Goal: Task Accomplishment & Management: Complete application form

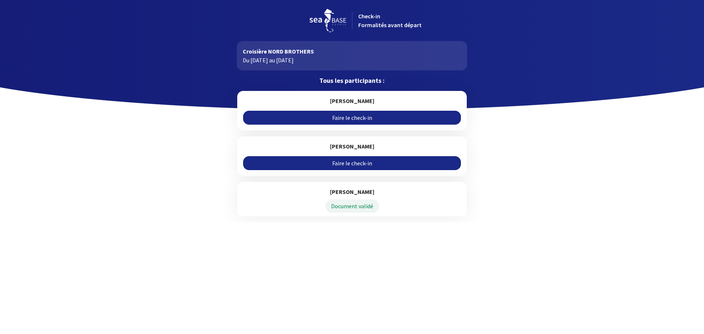
click at [354, 162] on link "Faire le check-in" at bounding box center [351, 163] width 217 height 14
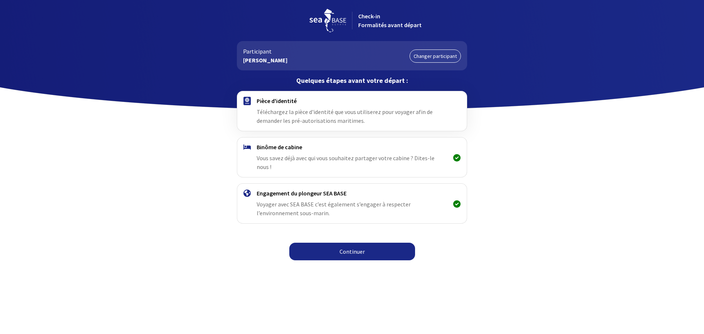
click at [353, 243] on link "Continuer" at bounding box center [352, 252] width 126 height 18
click at [429, 53] on link "Changer participant" at bounding box center [434, 55] width 51 height 13
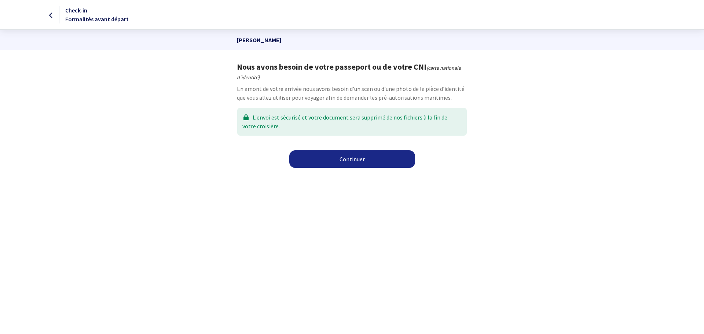
click at [353, 157] on link "Continuer" at bounding box center [352, 159] width 126 height 18
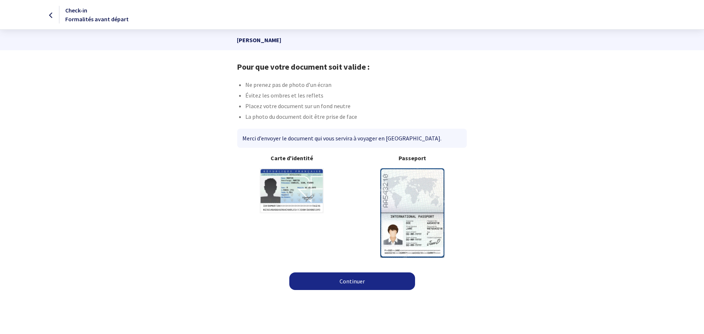
click at [344, 281] on link "Continuer" at bounding box center [352, 281] width 126 height 18
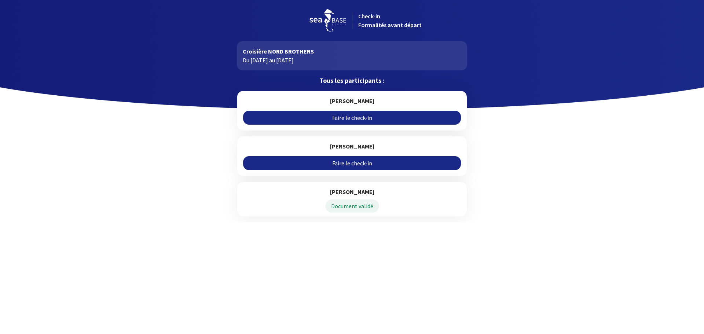
click at [353, 163] on link "Faire le check-in" at bounding box center [351, 163] width 217 height 14
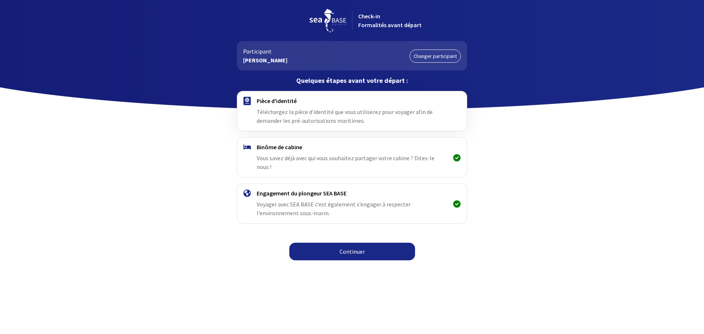
click at [346, 244] on link "Continuer" at bounding box center [352, 252] width 126 height 18
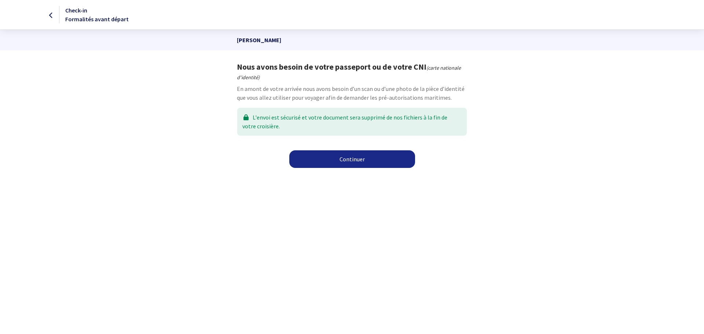
click at [347, 158] on link "Continuer" at bounding box center [352, 159] width 126 height 18
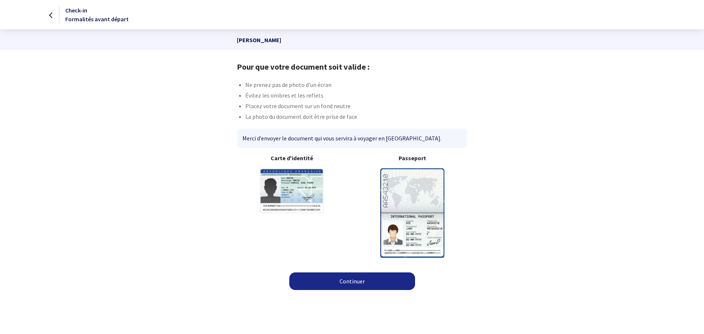
click at [351, 281] on link "Continuer" at bounding box center [352, 281] width 126 height 18
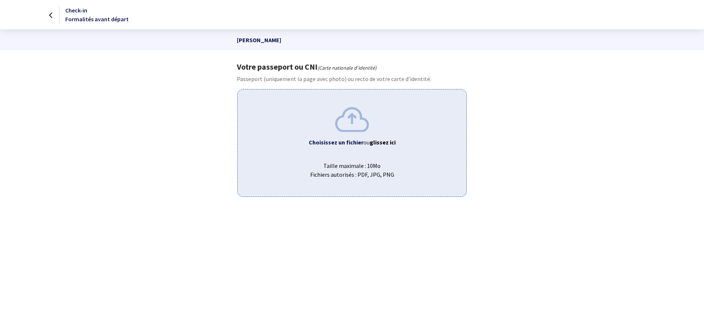
click at [354, 139] on b "Choisissez un fichier" at bounding box center [336, 142] width 55 height 7
click at [351, 165] on span "Taille maximale : 10Mo Fichiers autorisés : PDF, JPG, PNG" at bounding box center [351, 166] width 217 height 23
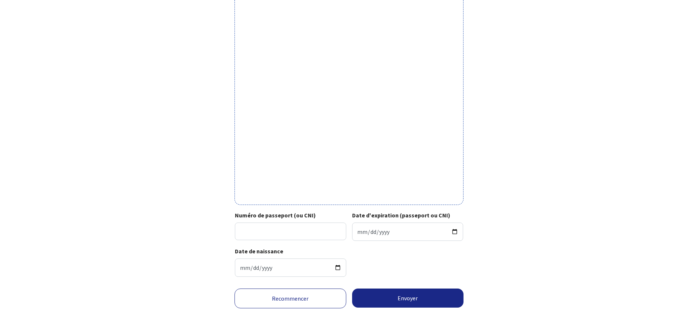
scroll to position [181, 0]
click at [406, 295] on button "Envoyer" at bounding box center [408, 297] width 112 height 19
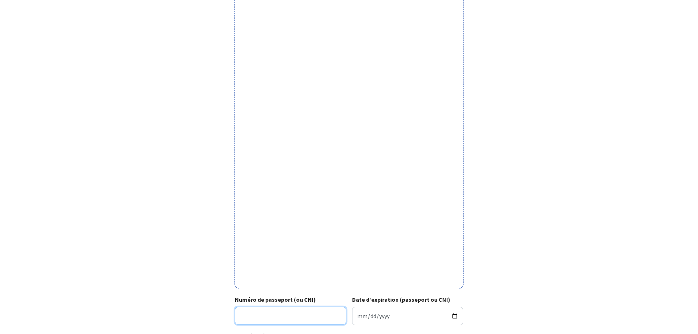
scroll to position [108, 0]
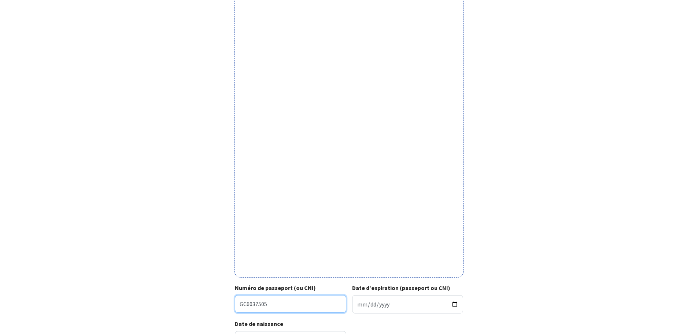
type input "GC6037505"
click at [359, 305] on input "Date d'expiration (passeport ou CNI)" at bounding box center [407, 304] width 111 height 18
type input "2031-08-18"
click at [378, 302] on input "2031-08-18" at bounding box center [407, 304] width 111 height 18
click at [384, 306] on input "2031-08-18" at bounding box center [407, 304] width 111 height 18
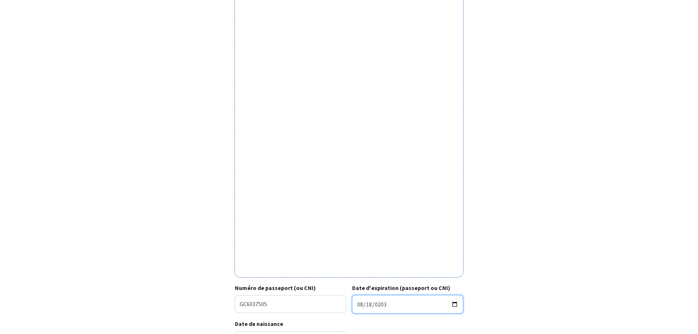
click at [454, 305] on input "2031-08-18" at bounding box center [407, 304] width 111 height 18
click at [532, 293] on div "Votre passeport ou CNI Passeport (uniquement la page avec photo) ou recto de vo…" at bounding box center [349, 154] width 414 height 401
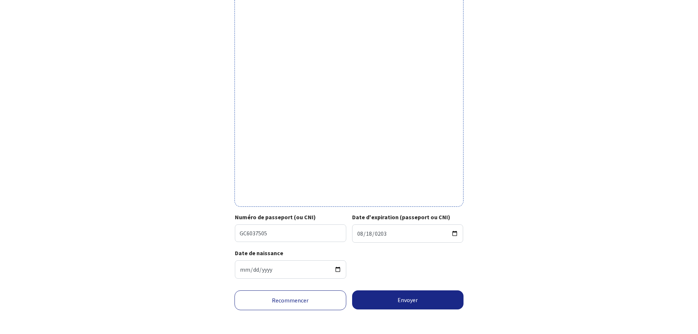
scroll to position [181, 0]
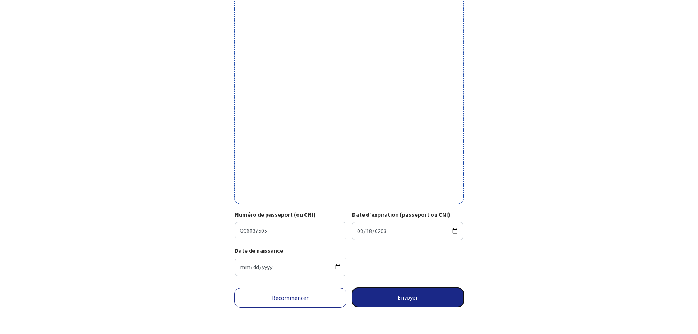
click at [412, 298] on button "Envoyer" at bounding box center [408, 297] width 112 height 19
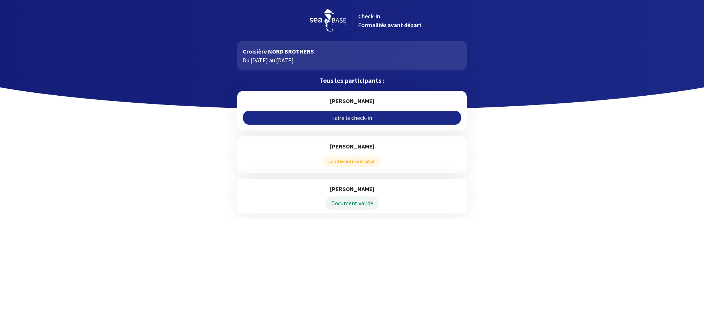
click at [357, 116] on link "Faire le check-in" at bounding box center [351, 118] width 217 height 14
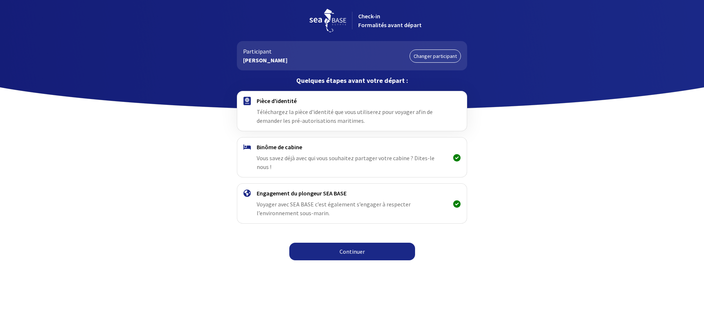
click at [349, 243] on link "Continuer" at bounding box center [352, 252] width 126 height 18
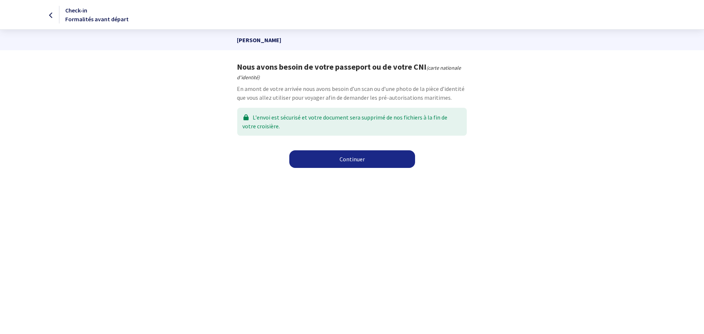
click at [352, 157] on link "Continuer" at bounding box center [352, 159] width 126 height 18
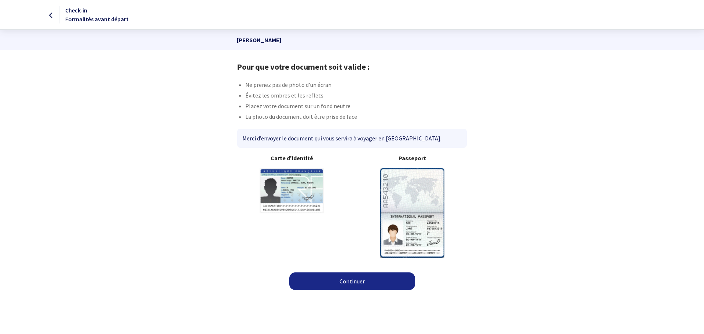
click at [353, 282] on link "Continuer" at bounding box center [352, 281] width 126 height 18
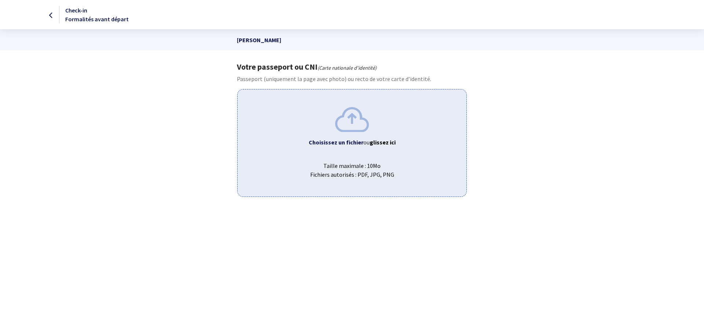
click at [353, 164] on span "Taille maximale : 10Mo Fichiers autorisés : PDF, JPG, PNG" at bounding box center [351, 166] width 217 height 23
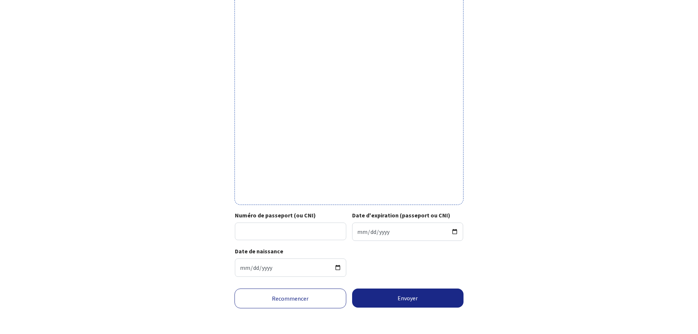
scroll to position [181, 0]
click at [262, 232] on input "Numéro de passeport (ou CNI)" at bounding box center [290, 231] width 111 height 18
type input "GC6067753"
click at [395, 230] on input "Date d'expiration (passeport ou CNI)" at bounding box center [407, 231] width 111 height 18
type input "[DATE]"
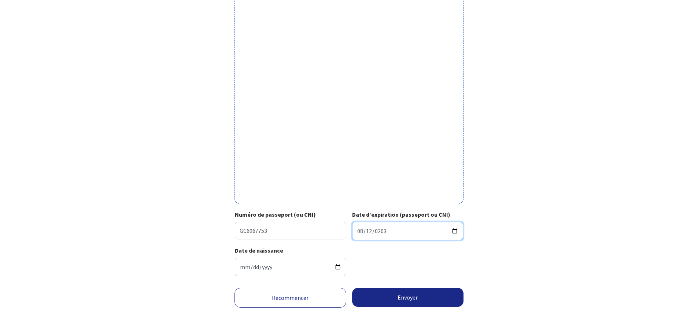
click at [438, 231] on input "2031-08-12" at bounding box center [407, 231] width 111 height 18
click at [454, 232] on input "2031-08-12" at bounding box center [407, 231] width 111 height 18
click at [445, 232] on input "2031-08-12" at bounding box center [407, 231] width 111 height 18
click at [456, 232] on input "2031-08-12" at bounding box center [407, 231] width 111 height 18
click at [434, 260] on div "Date de naissance 1954-05-12" at bounding box center [349, 264] width 228 height 36
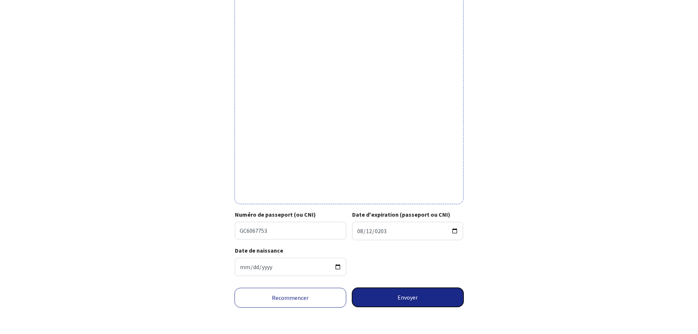
click at [404, 297] on button "Envoyer" at bounding box center [408, 297] width 112 height 19
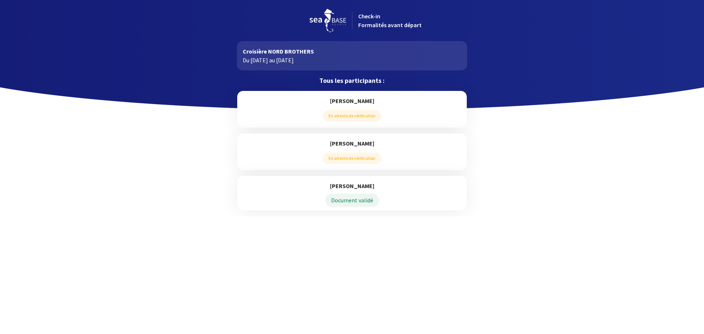
click at [353, 115] on span "En attente de vérification" at bounding box center [352, 115] width 59 height 11
click at [350, 97] on h5 "[PERSON_NAME]" at bounding box center [351, 101] width 217 height 8
